Goal: Information Seeking & Learning: Find contact information

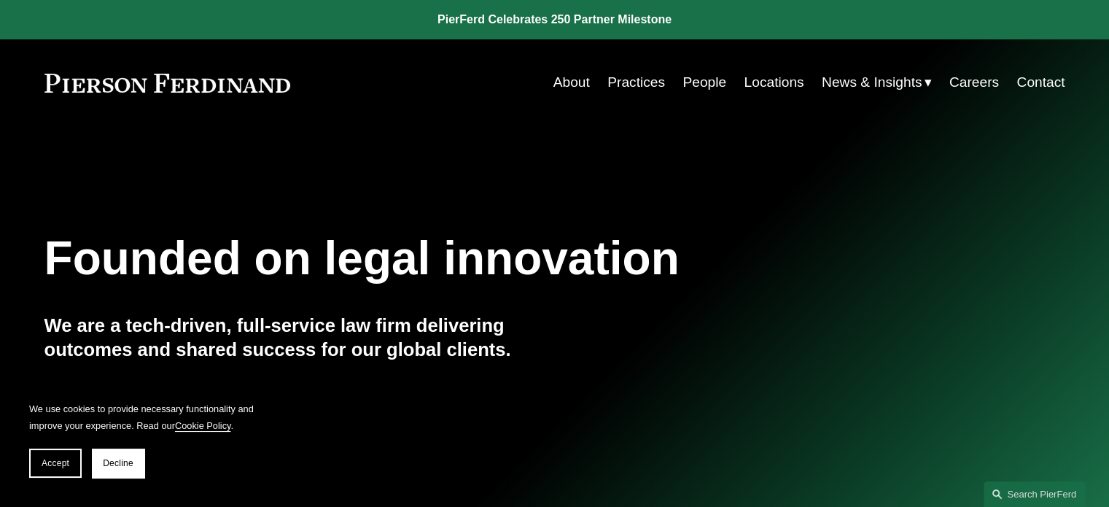
click at [767, 85] on link "Locations" at bounding box center [774, 83] width 60 height 28
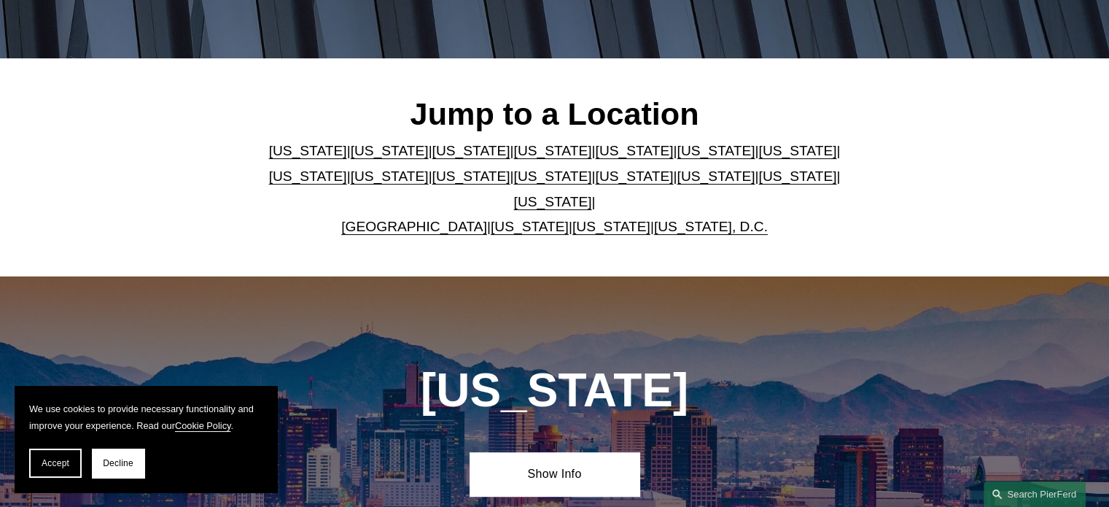
scroll to position [362, 0]
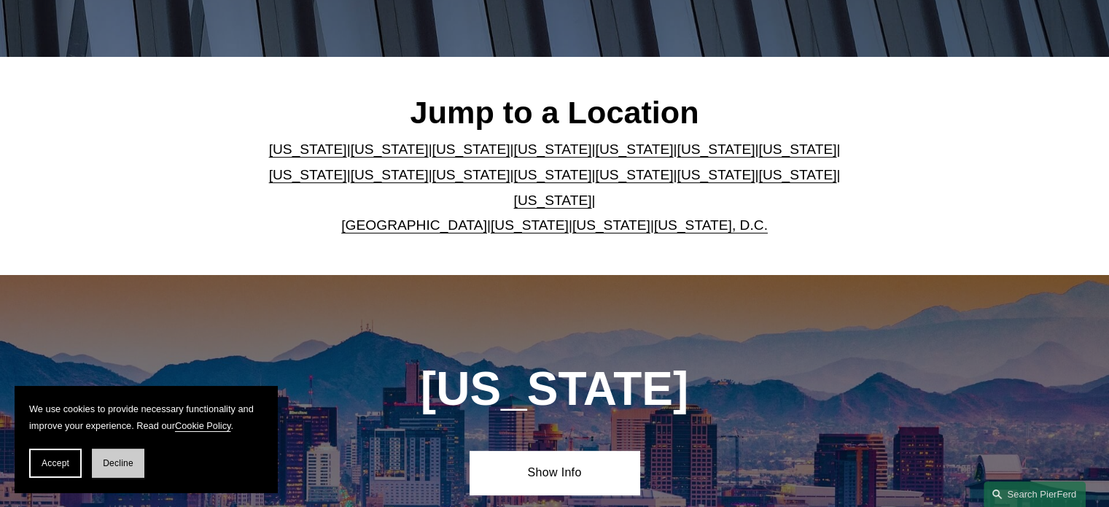
click at [122, 463] on span "Decline" at bounding box center [118, 463] width 31 height 10
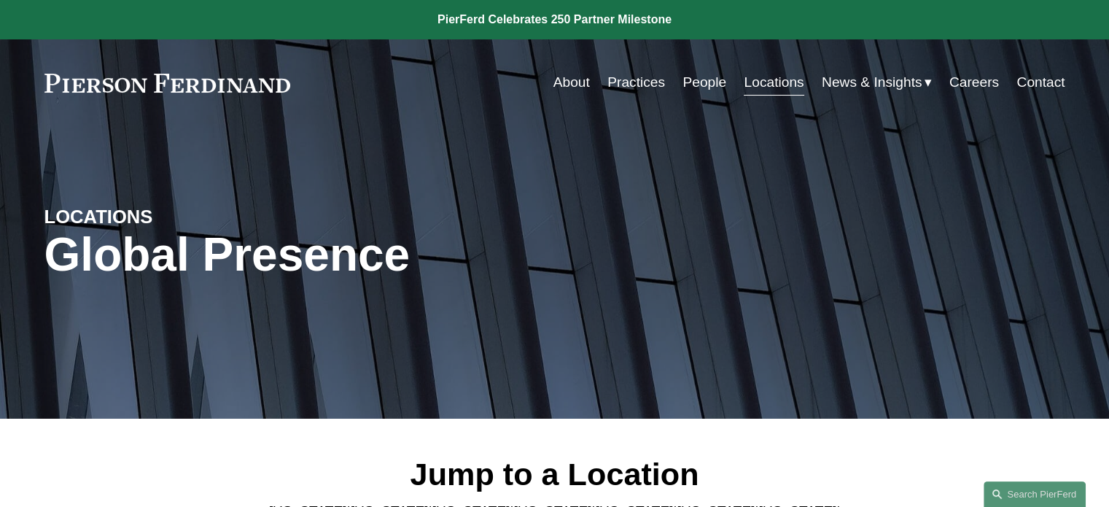
scroll to position [335, 0]
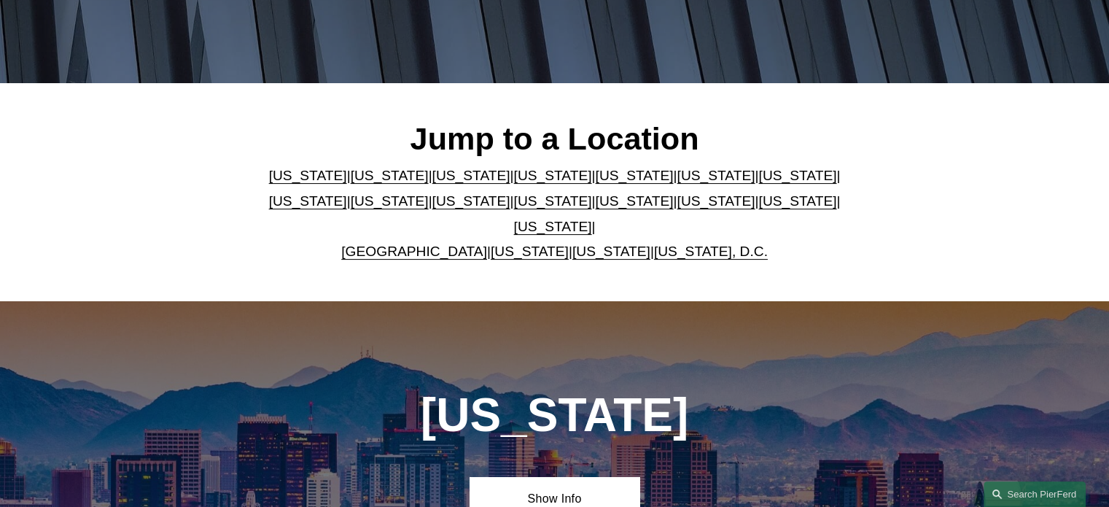
click at [422, 244] on link "United Kingdom" at bounding box center [414, 251] width 146 height 15
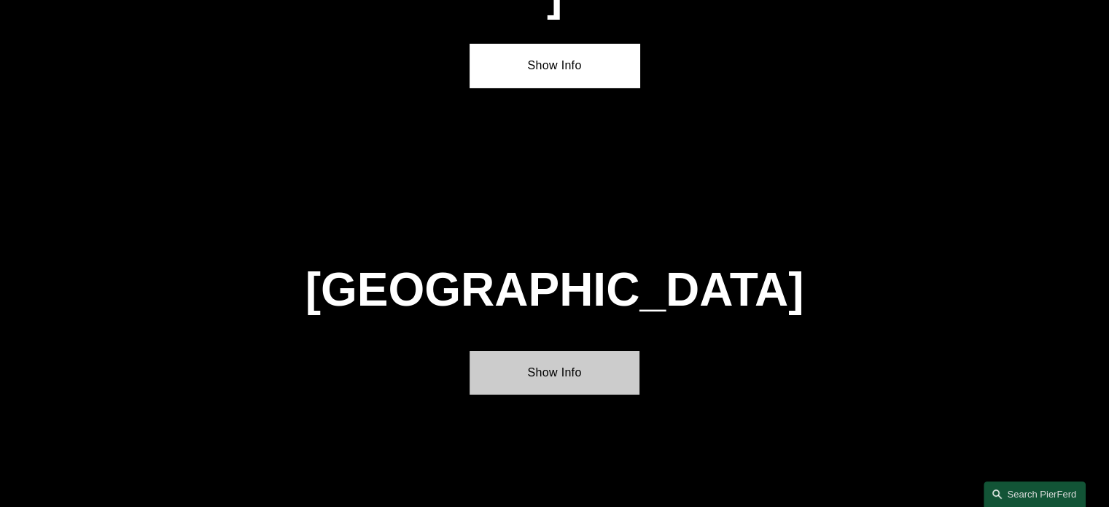
scroll to position [5233, 0]
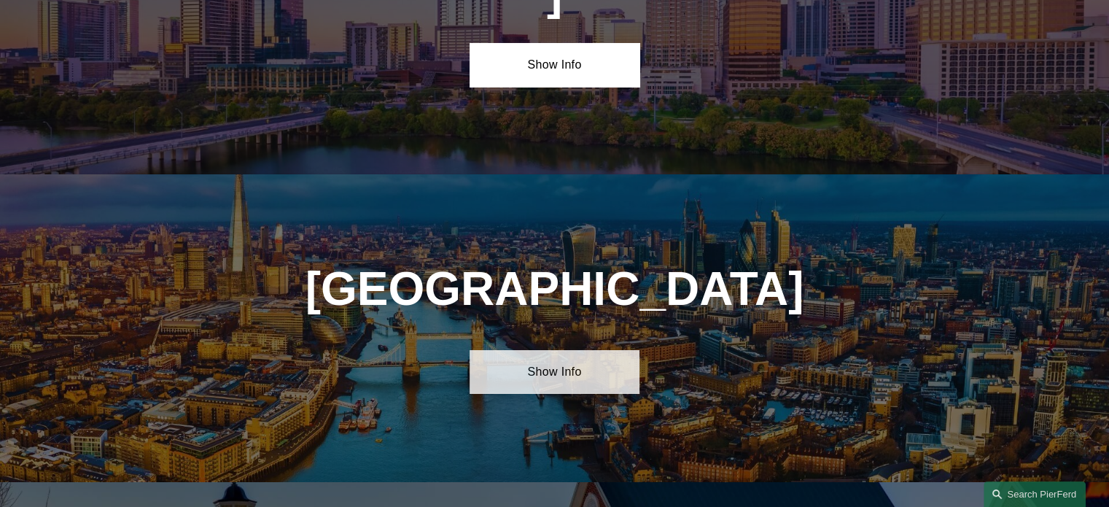
click at [559, 350] on link "Show Info" at bounding box center [555, 372] width 170 height 44
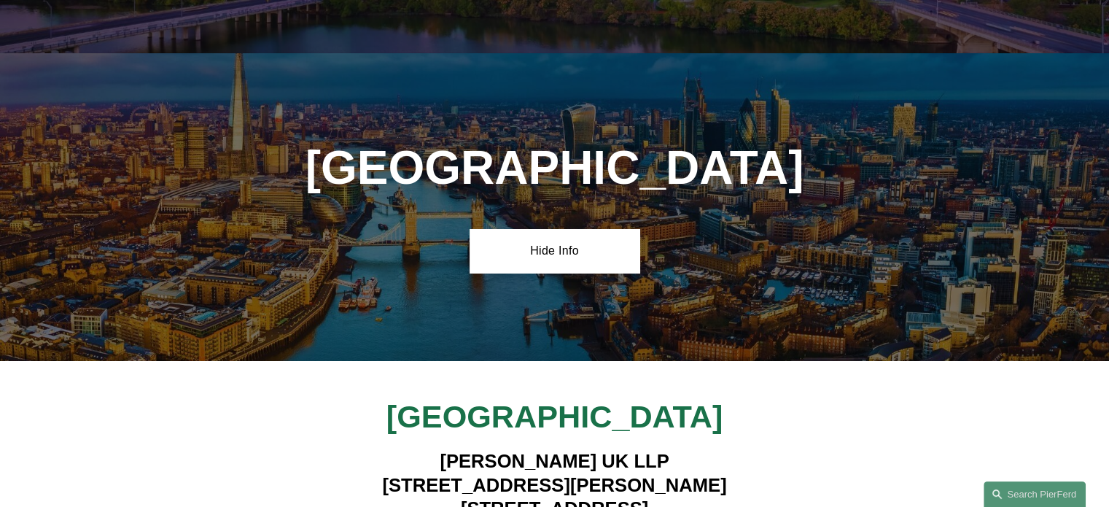
scroll to position [5356, 0]
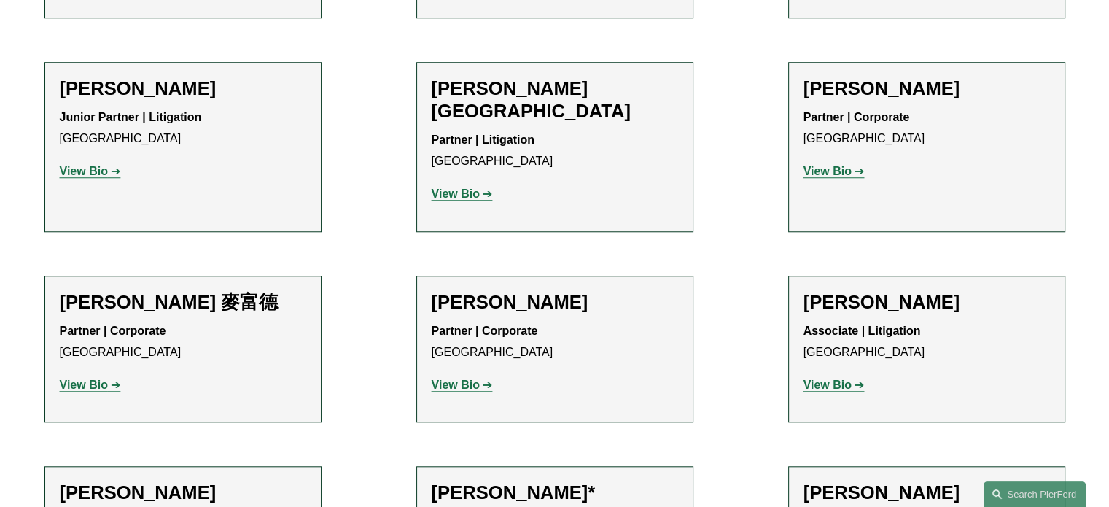
scroll to position [1258, 0]
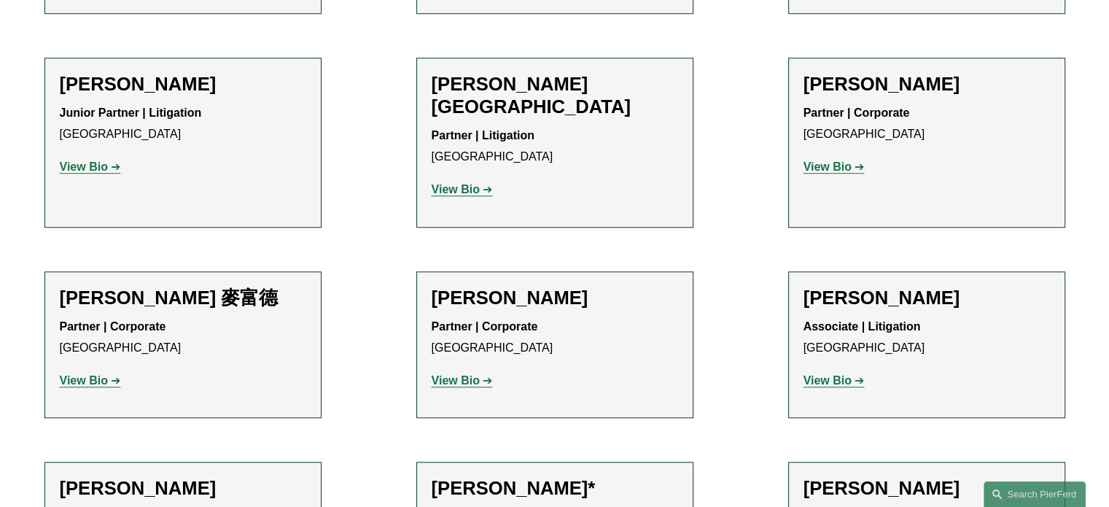
click at [825, 374] on strong "View Bio" at bounding box center [827, 380] width 48 height 12
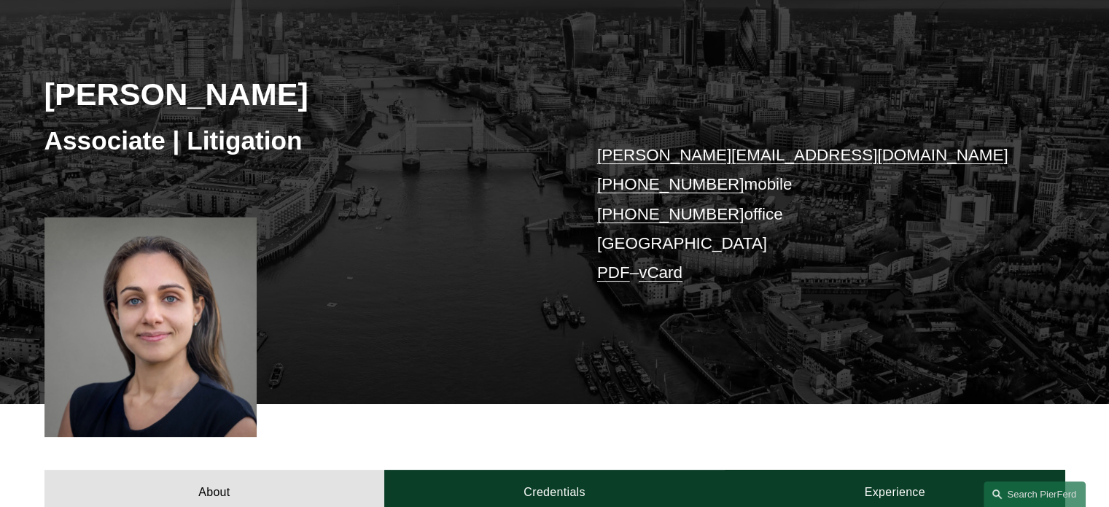
scroll to position [176, 0]
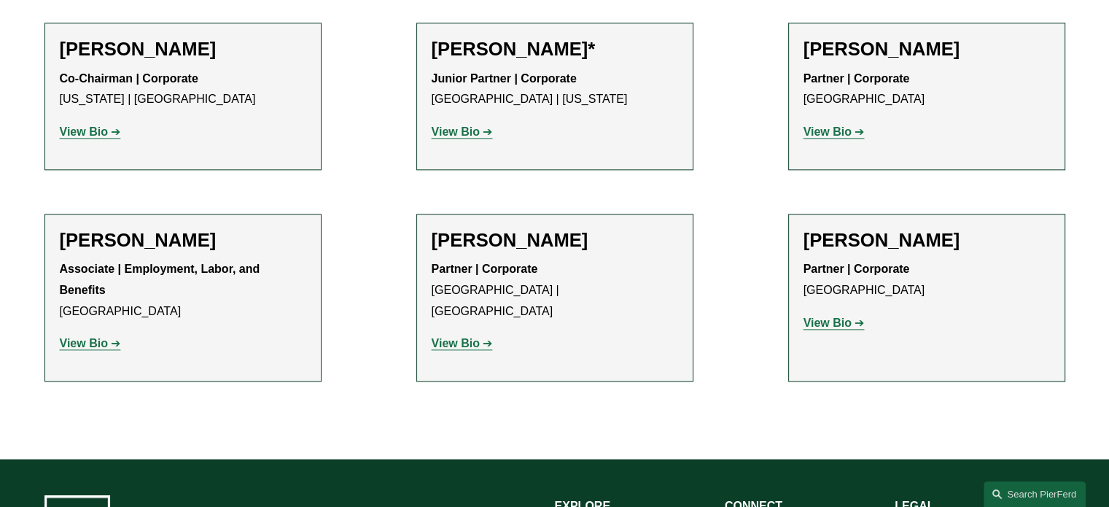
scroll to position [1697, 0]
click at [830, 316] on strong "View Bio" at bounding box center [827, 322] width 48 height 12
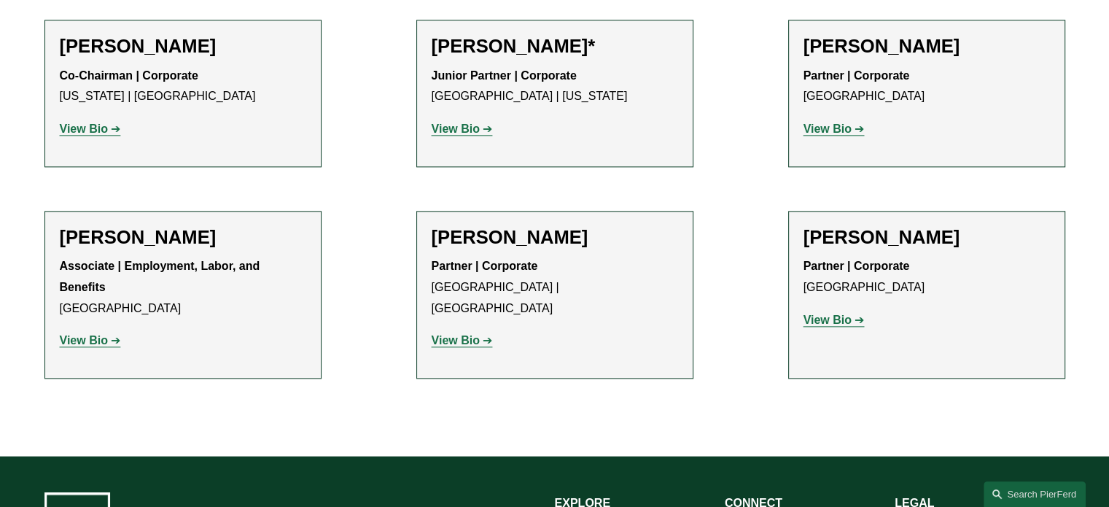
scroll to position [1697, 0]
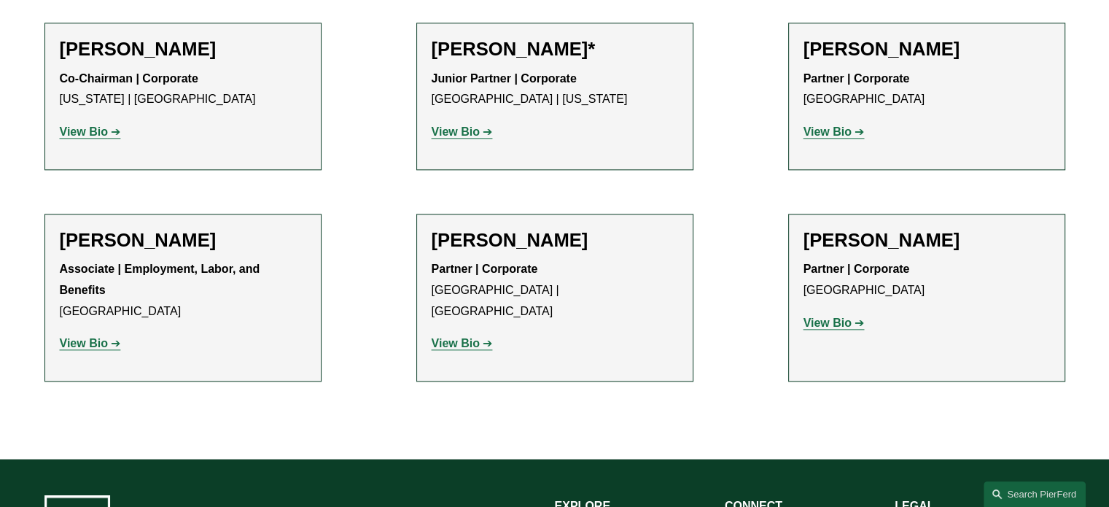
click at [88, 337] on strong "View Bio" at bounding box center [84, 343] width 48 height 12
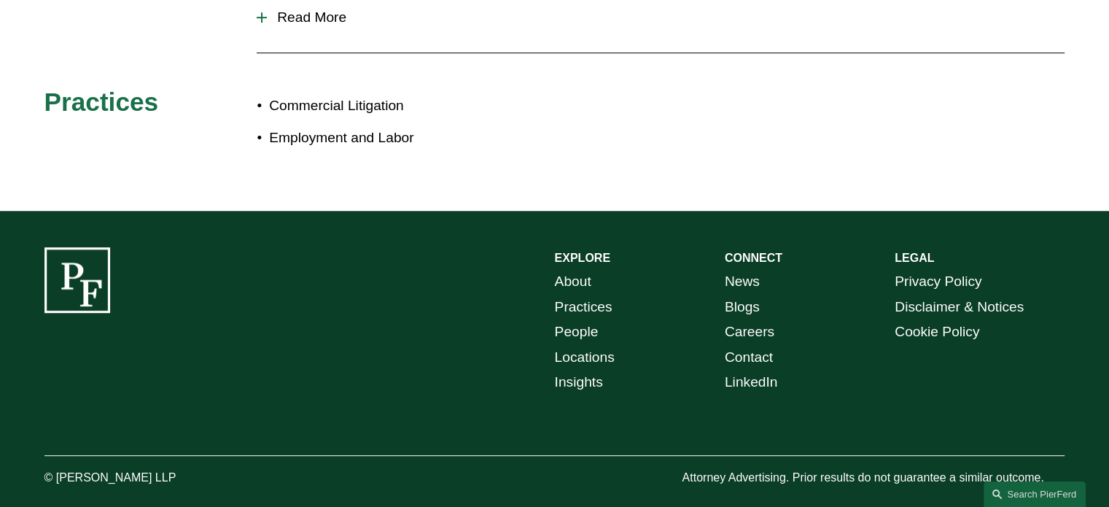
scroll to position [722, 0]
